Goal: Task Accomplishment & Management: Manage account settings

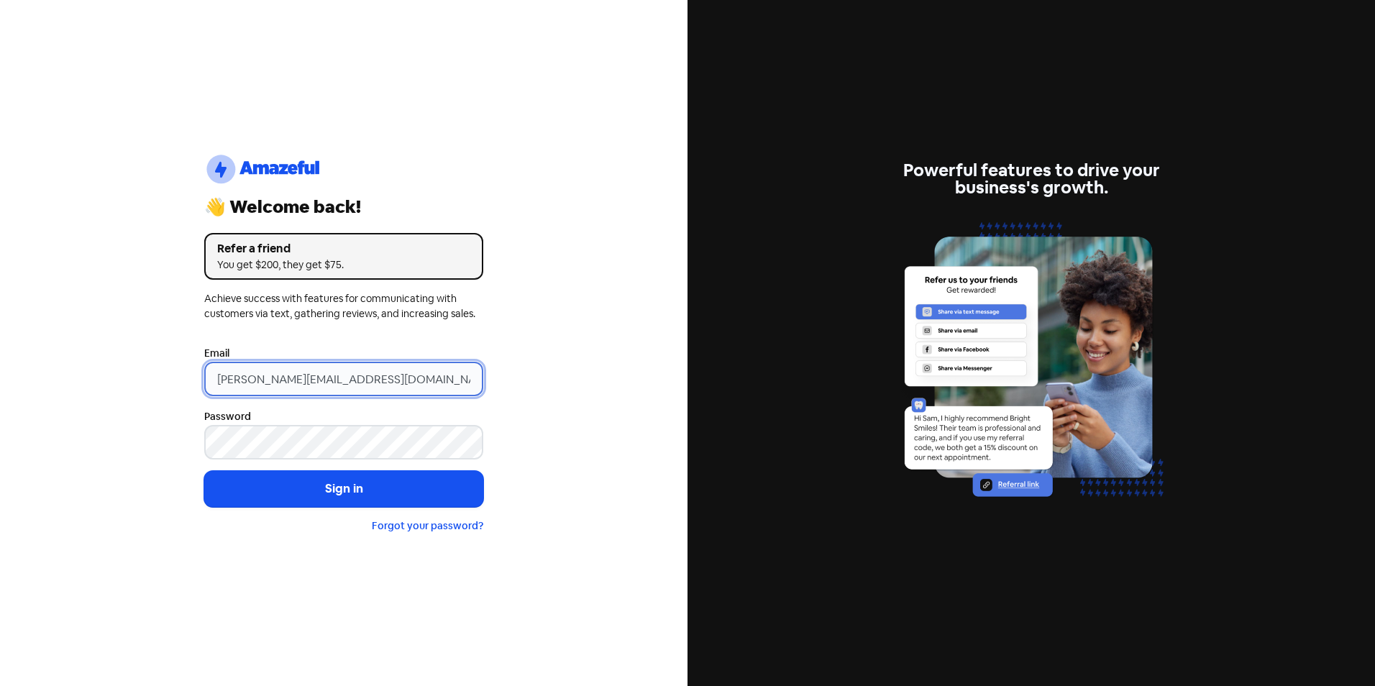
drag, startPoint x: 242, startPoint y: 378, endPoint x: 139, endPoint y: 378, distance: 103.5
click at [139, 378] on div "logo-amazeful_Logo 👋 Welcome back! Refer a friend You get $200, they get $75. A…" at bounding box center [343, 343] width 687 height 686
type input "[EMAIL_ADDRESS][DOMAIN_NAME]"
click at [204, 471] on button "Sign in" at bounding box center [343, 489] width 279 height 36
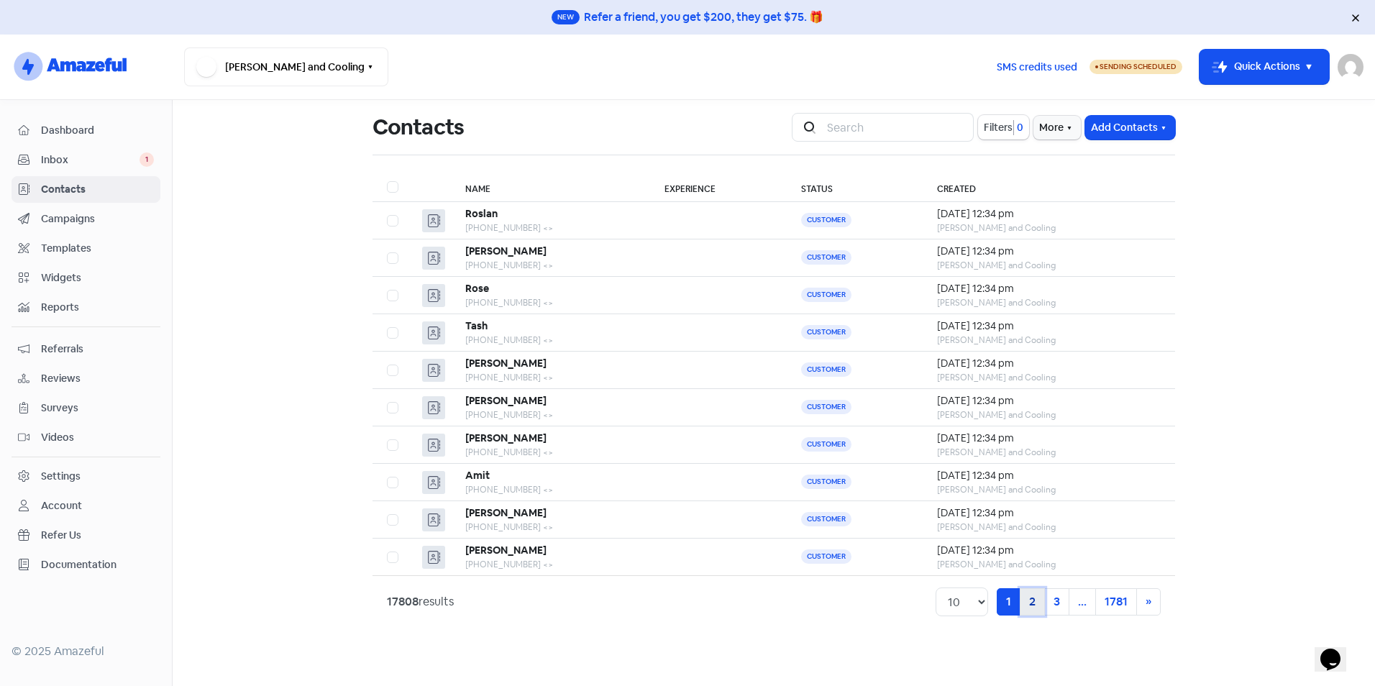
click at [1033, 599] on link "2" at bounding box center [1032, 601] width 25 height 27
click at [1027, 603] on link "3" at bounding box center [1032, 601] width 25 height 27
click at [1027, 603] on link "4" at bounding box center [1032, 601] width 25 height 27
click at [1027, 603] on link "5" at bounding box center [1032, 601] width 25 height 27
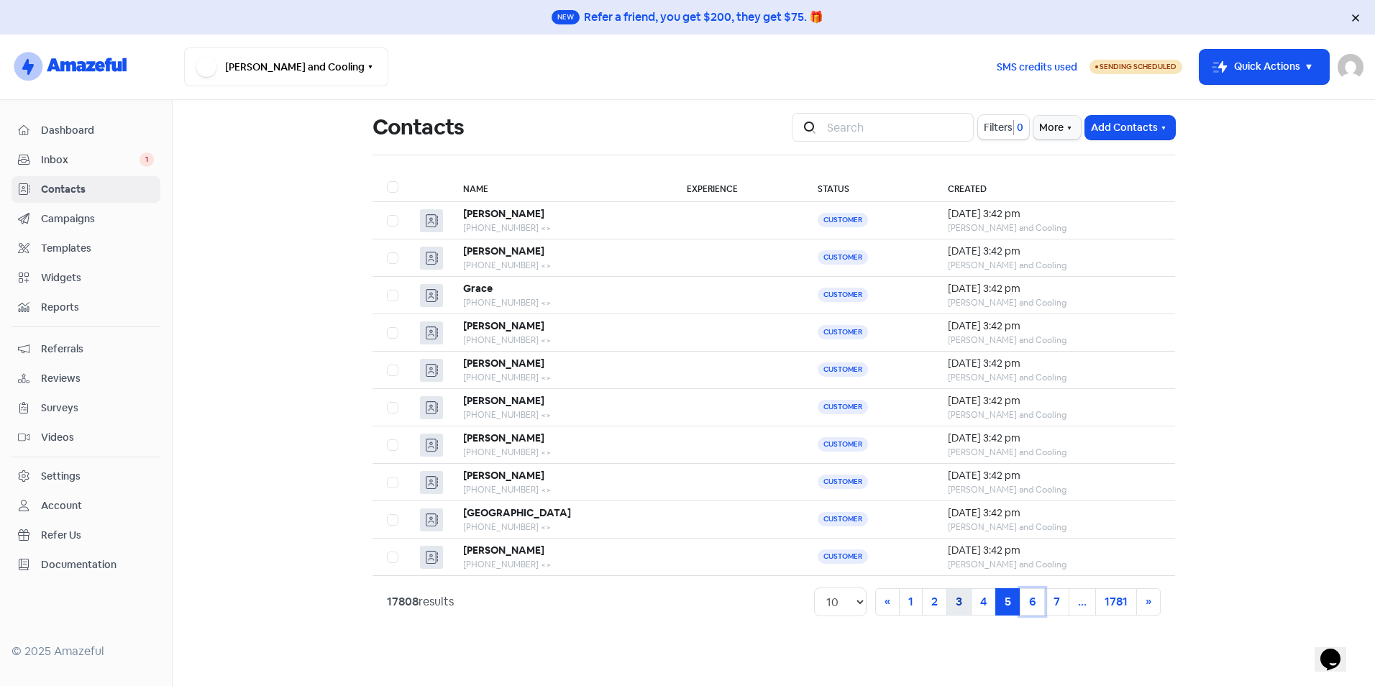
click at [1027, 603] on link "6" at bounding box center [1032, 601] width 25 height 27
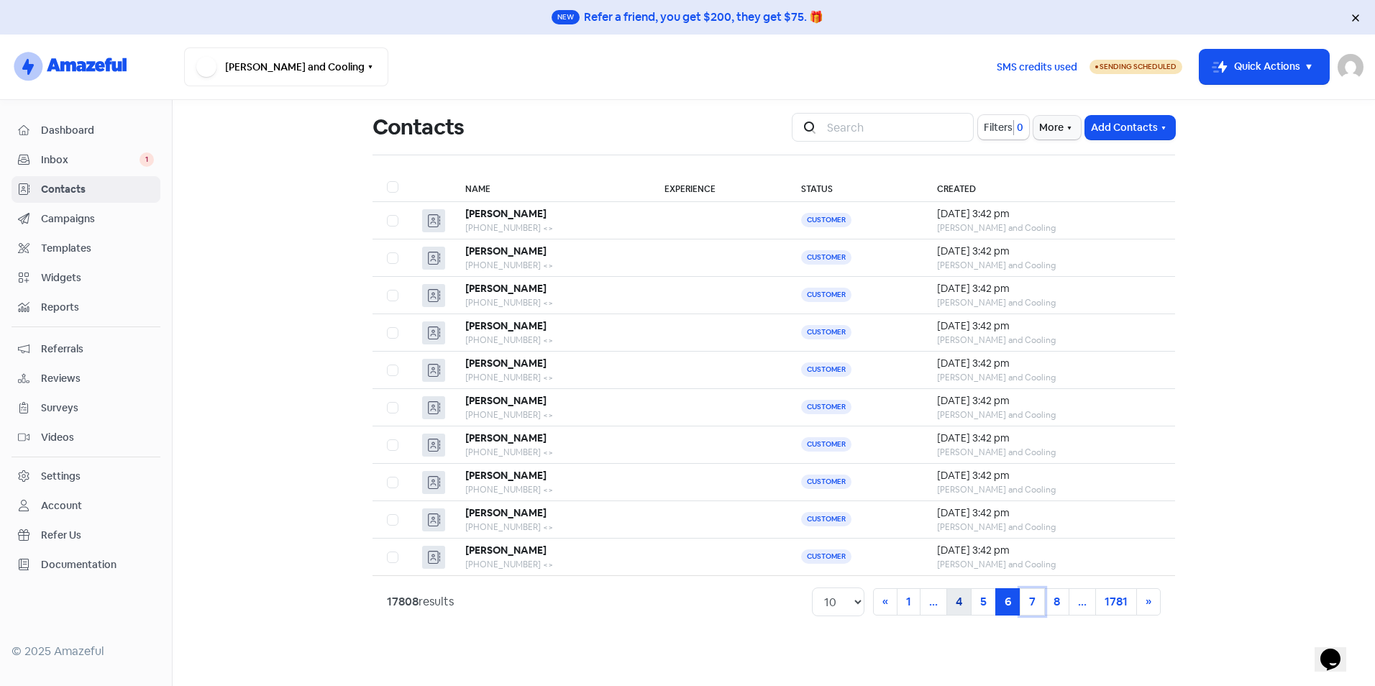
click at [1027, 603] on link "7" at bounding box center [1032, 601] width 25 height 27
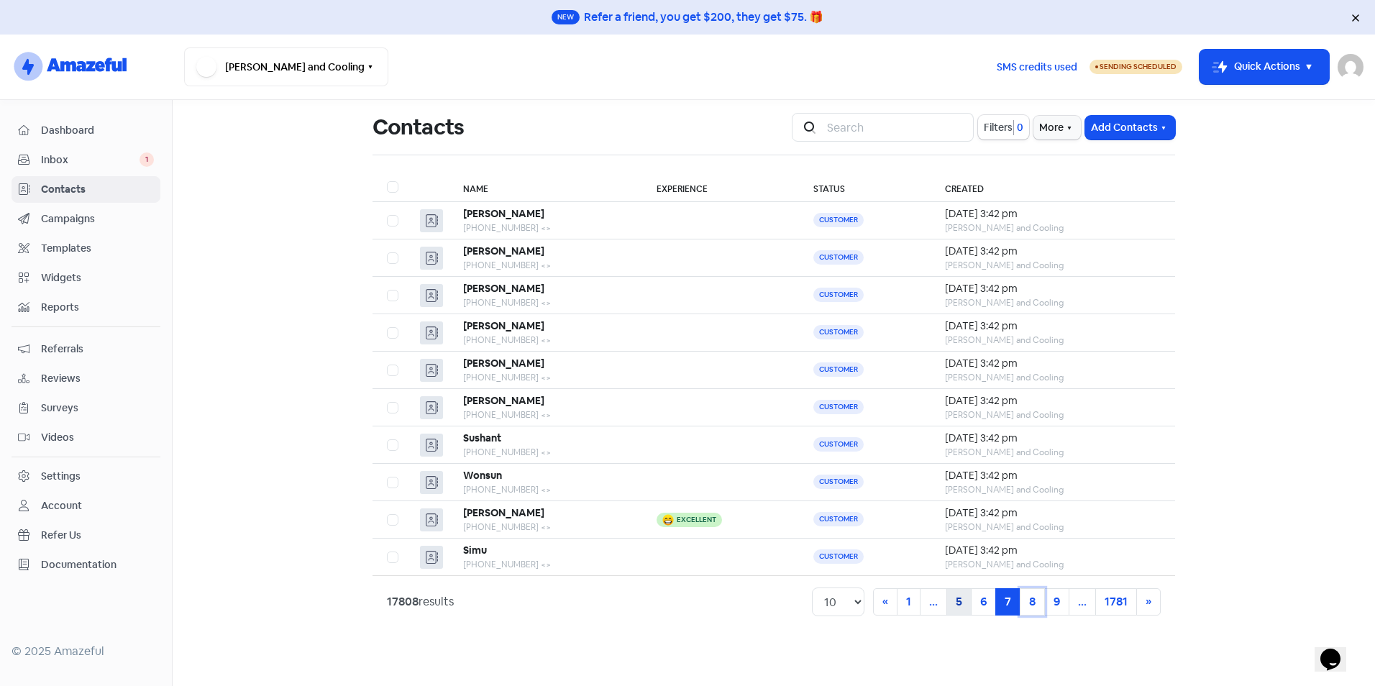
click at [1027, 603] on link "8" at bounding box center [1032, 601] width 25 height 27
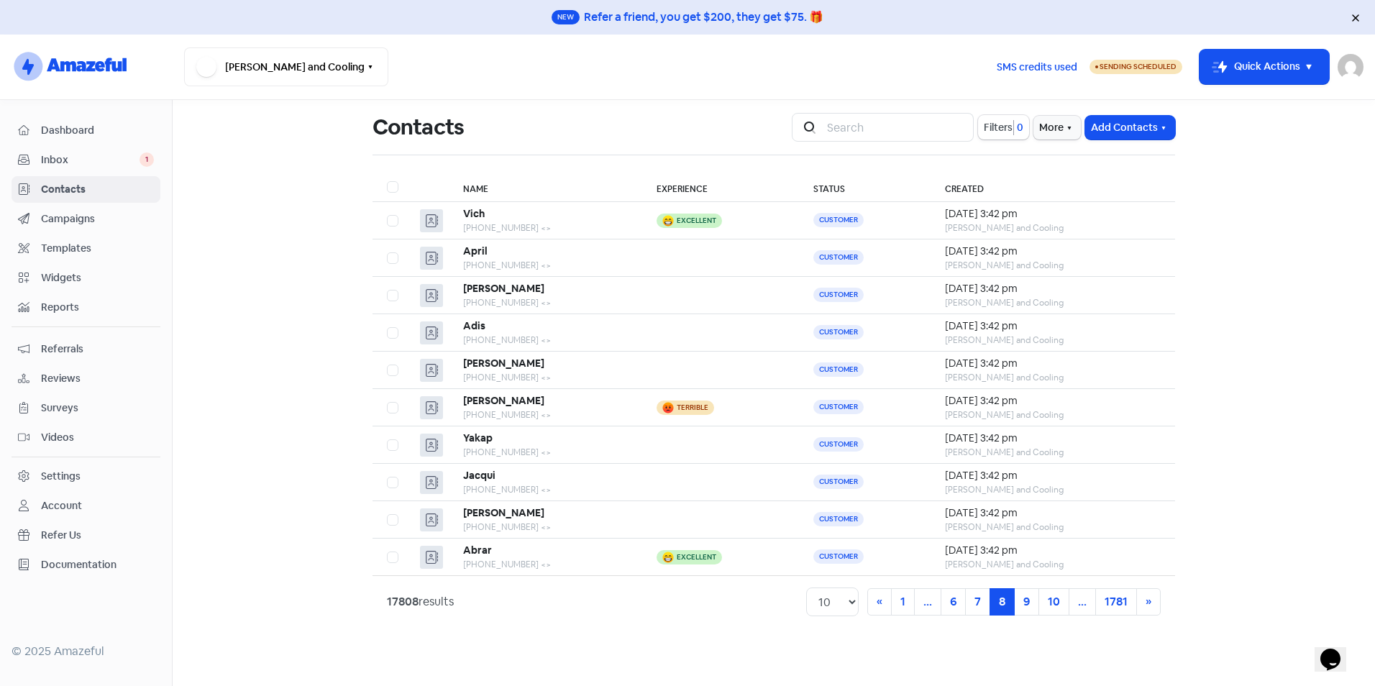
click at [88, 157] on span "Inbox" at bounding box center [90, 159] width 99 height 15
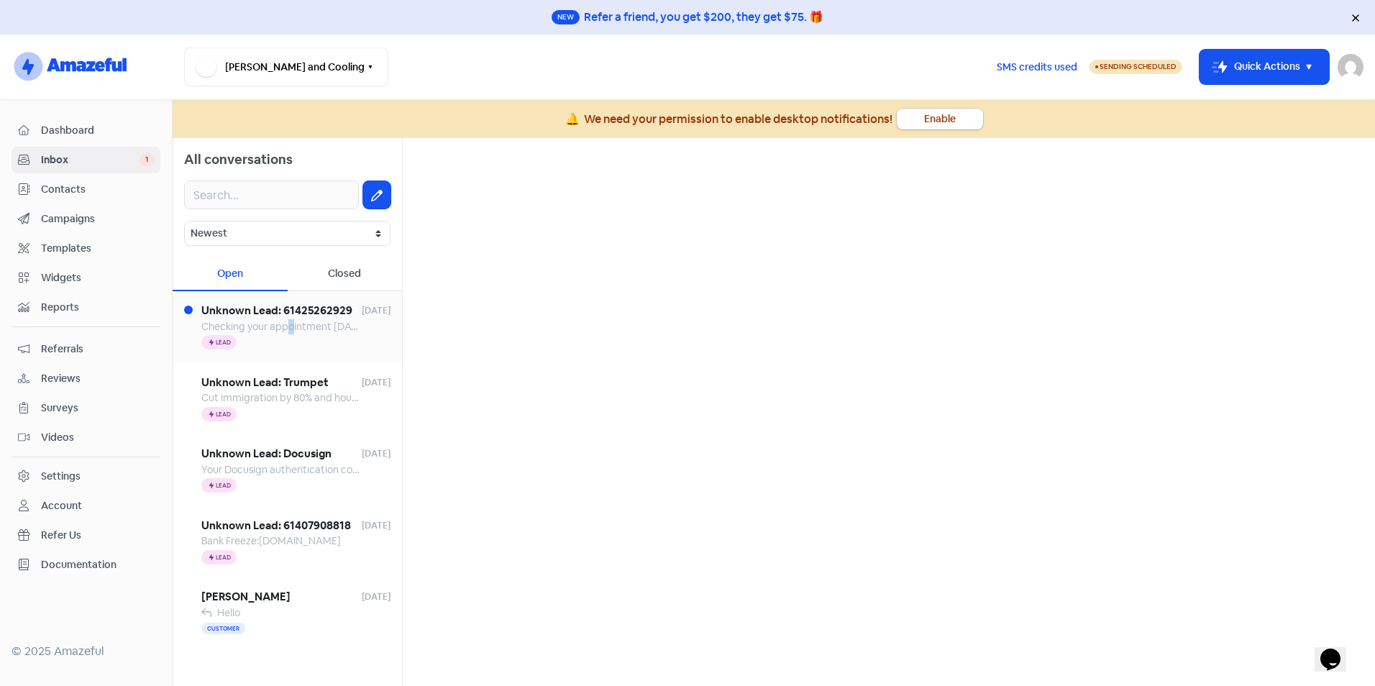
click at [292, 322] on span "Checking your appointment on Tuesday phone reading at 730pm" at bounding box center [342, 326] width 283 height 13
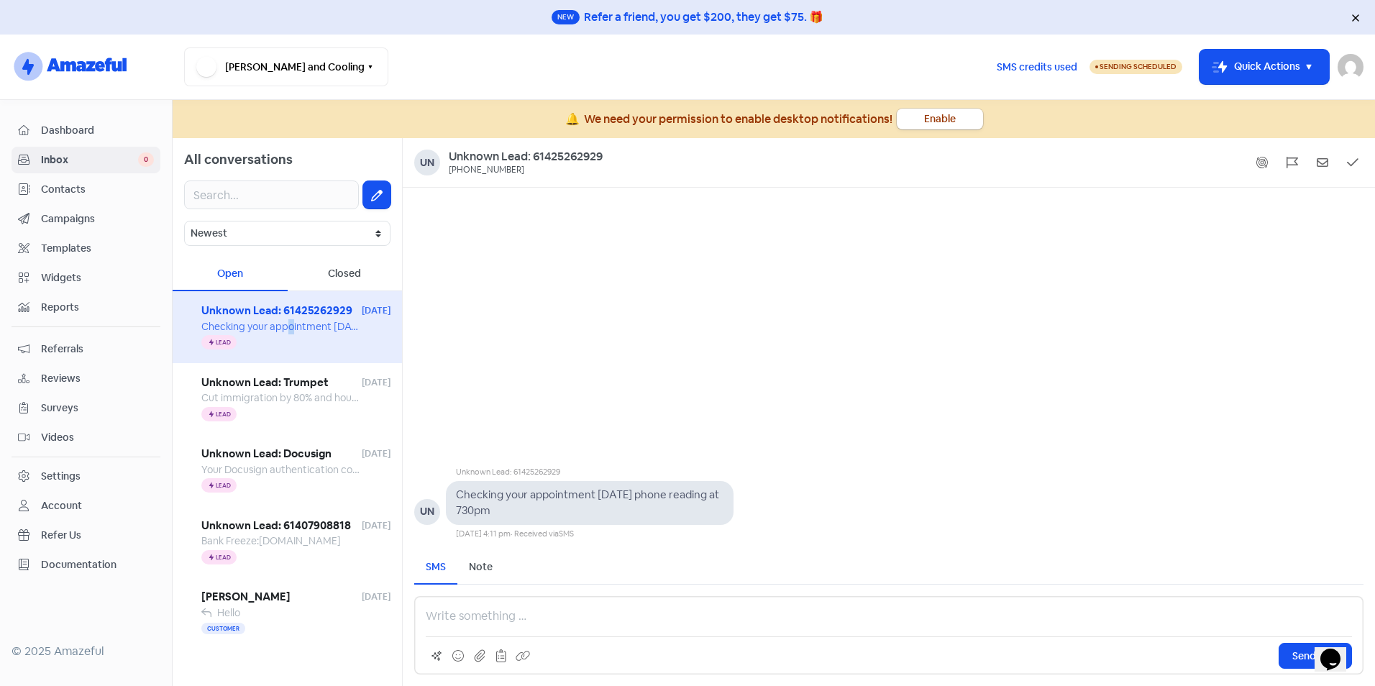
drag, startPoint x: 573, startPoint y: 498, endPoint x: 626, endPoint y: 518, distance: 56.0
click at [626, 518] on div "Checking your appointment on Tuesday phone reading at 730pm" at bounding box center [589, 503] width 267 height 32
drag, startPoint x: 626, startPoint y: 518, endPoint x: 495, endPoint y: 488, distance: 133.4
click at [495, 488] on pre "Checking your appointment on Tuesday phone reading at 730pm" at bounding box center [588, 502] width 265 height 30
click at [518, 391] on div "Unknown Lead: 61425262929 UN Checking your appointment on Tuesday phone reading…" at bounding box center [889, 364] width 972 height 352
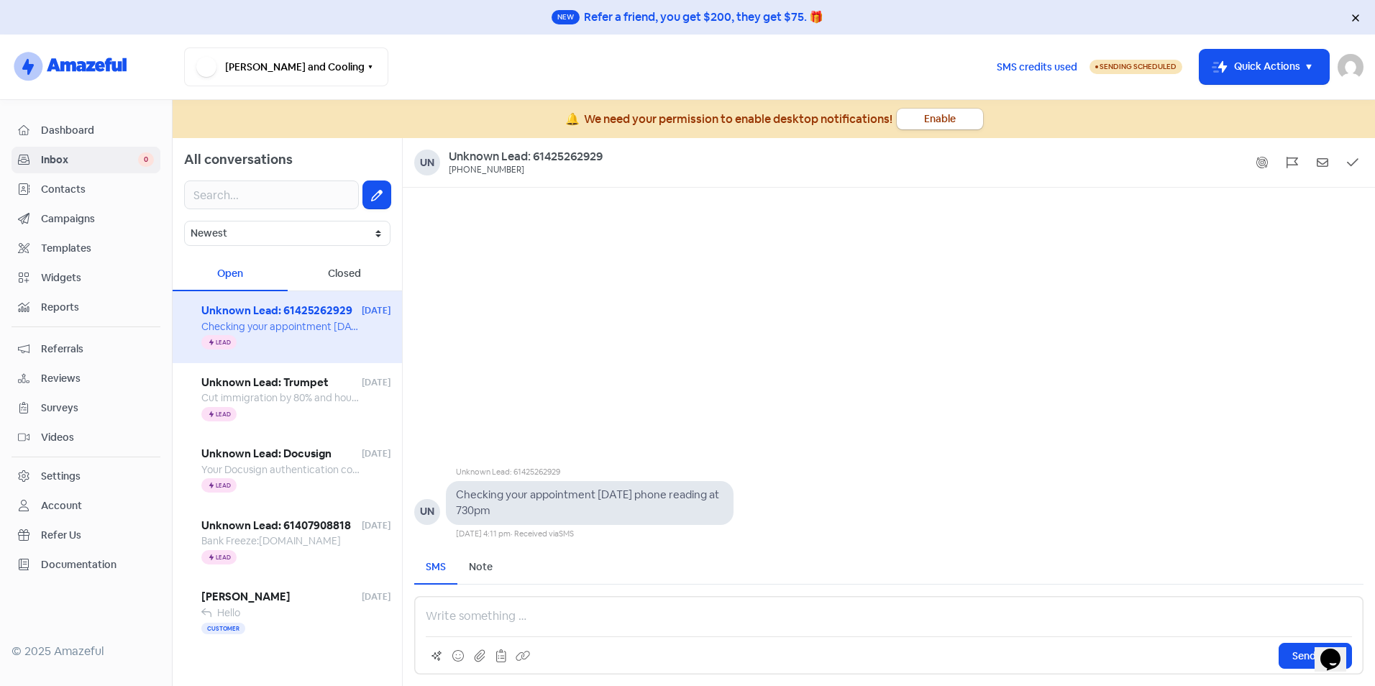
click at [78, 192] on span "Contacts" at bounding box center [97, 189] width 113 height 15
